Goal: Task Accomplishment & Management: Use online tool/utility

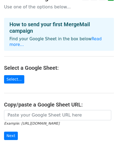
scroll to position [10, 0]
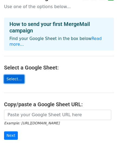
click at [14, 75] on link "Select..." at bounding box center [14, 79] width 20 height 8
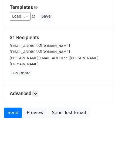
scroll to position [75, 0]
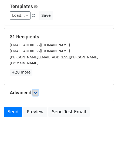
click at [35, 91] on icon at bounding box center [35, 92] width 3 height 3
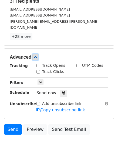
scroll to position [111, 0]
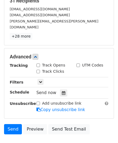
click at [38, 64] on input "Track Opens" at bounding box center [38, 66] width 4 height 4
checkbox input "true"
click at [39, 70] on input "Track Clicks" at bounding box center [38, 72] width 4 height 4
checkbox input "true"
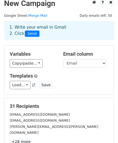
scroll to position [5, 0]
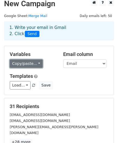
click at [35, 63] on link "Copy/paste..." at bounding box center [26, 63] width 33 height 8
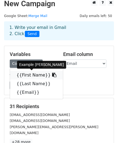
click at [35, 74] on link "{{First Name}}" at bounding box center [36, 75] width 53 height 9
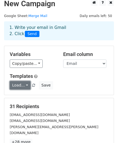
click at [25, 85] on link "Load..." at bounding box center [20, 85] width 21 height 8
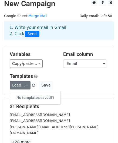
click at [52, 75] on h5 "Templates" at bounding box center [59, 76] width 99 height 6
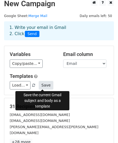
click at [42, 86] on button "Save" at bounding box center [46, 85] width 14 height 8
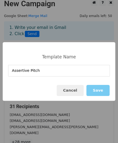
type input "Assertive Pitch"
click at [103, 92] on button "Save" at bounding box center [98, 90] width 23 height 11
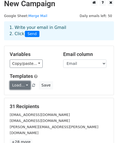
click at [21, 86] on link "Load..." at bounding box center [20, 85] width 21 height 8
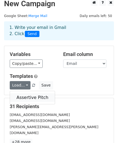
click at [26, 95] on link "Assertive Pitch" at bounding box center [32, 97] width 45 height 9
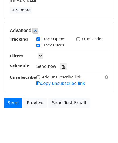
scroll to position [140, 0]
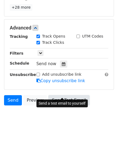
click at [59, 95] on link "Send Test Email" at bounding box center [68, 100] width 41 height 10
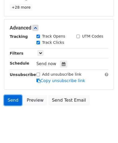
click at [12, 95] on link "Send" at bounding box center [13, 100] width 18 height 10
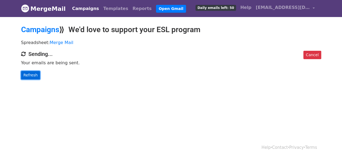
click at [30, 75] on link "Refresh" at bounding box center [30, 75] width 19 height 8
